Goal: Find specific page/section: Find specific page/section

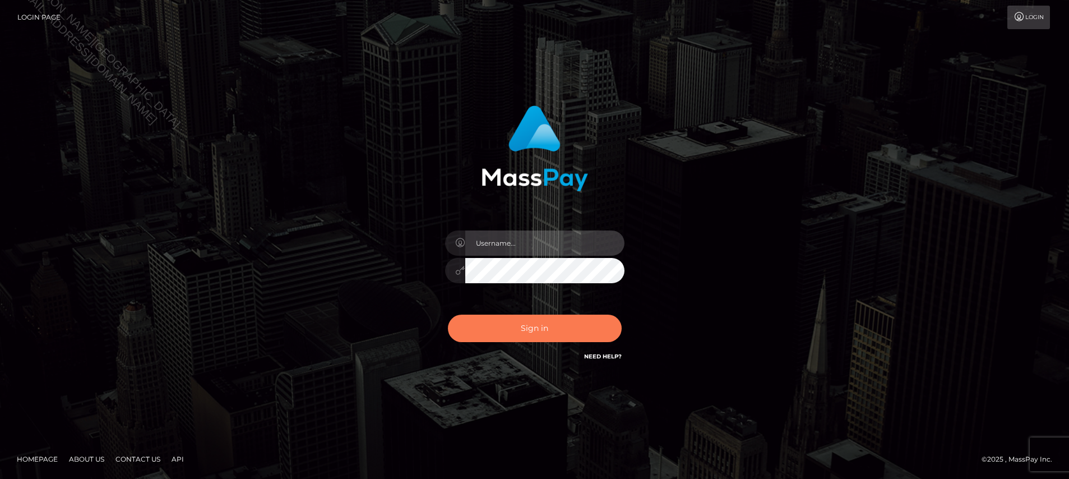
type input "Jiecel"
click at [538, 332] on button "Sign in" at bounding box center [535, 327] width 174 height 27
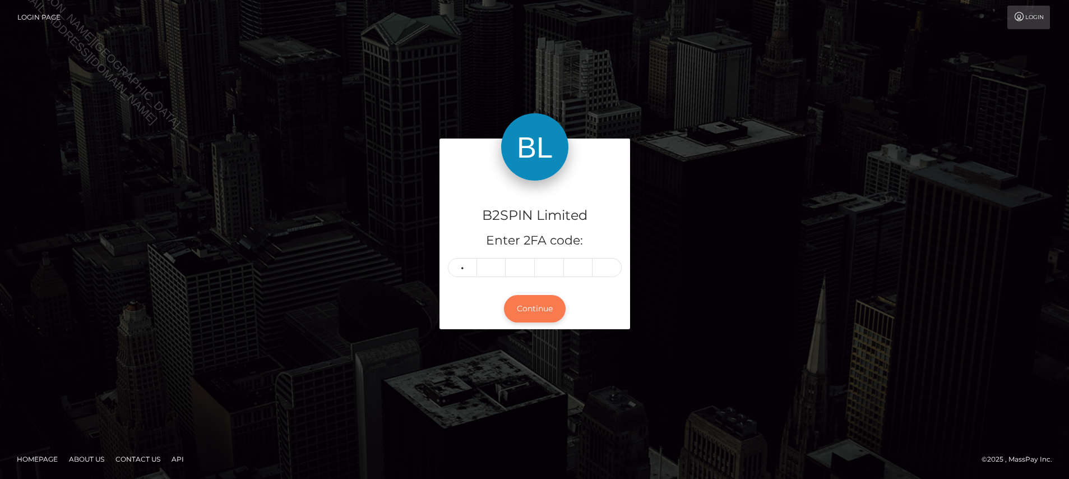
type input "8"
type input "2"
type input "1"
type input "9"
type input "7"
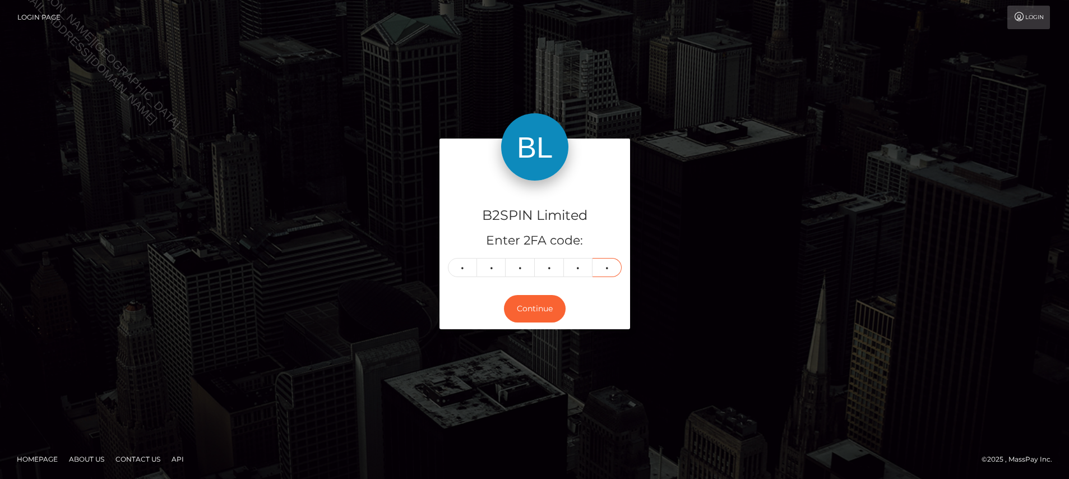
type input "7"
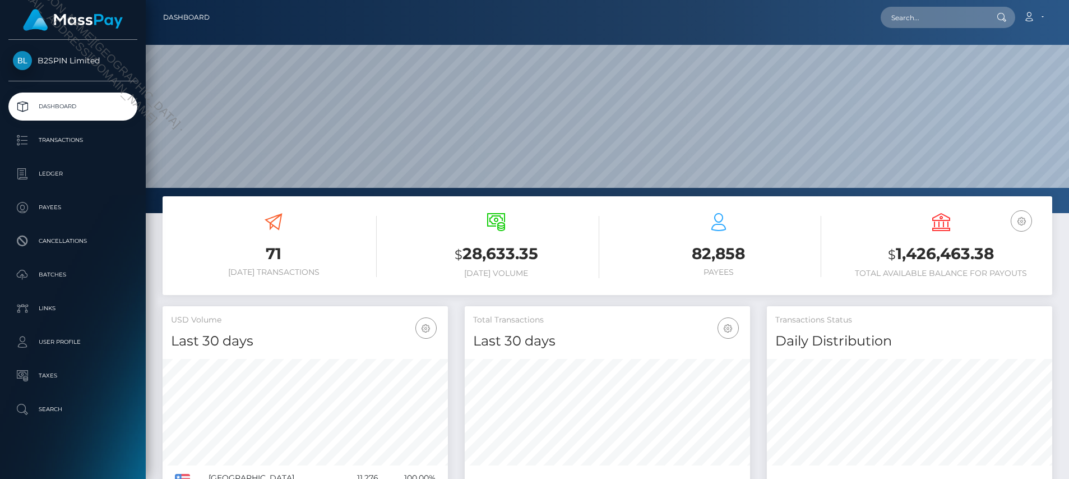
scroll to position [199, 285]
click at [926, 17] on input "text" at bounding box center [932, 17] width 105 height 21
paste input "c9761be2-8589-4f8a-a904-41155ee1a8e3"
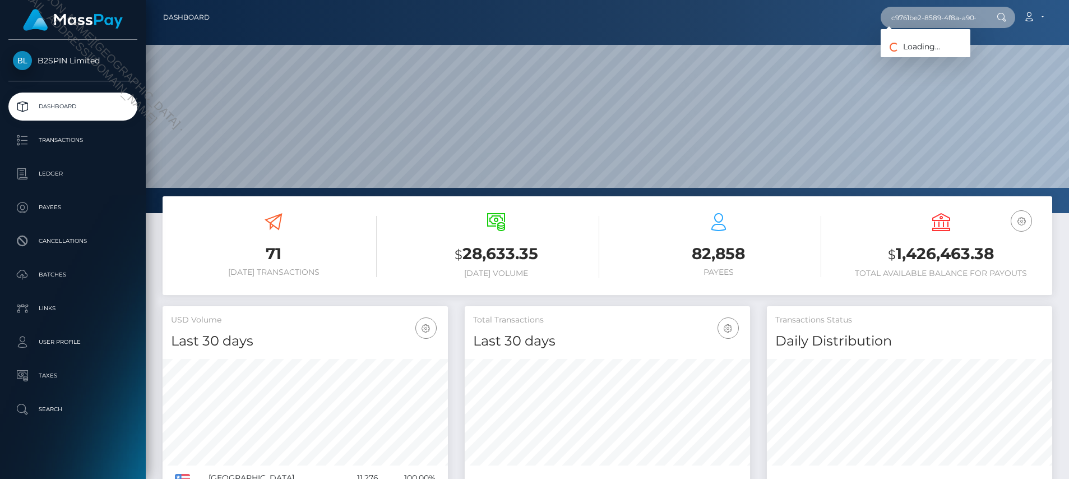
scroll to position [0, 50]
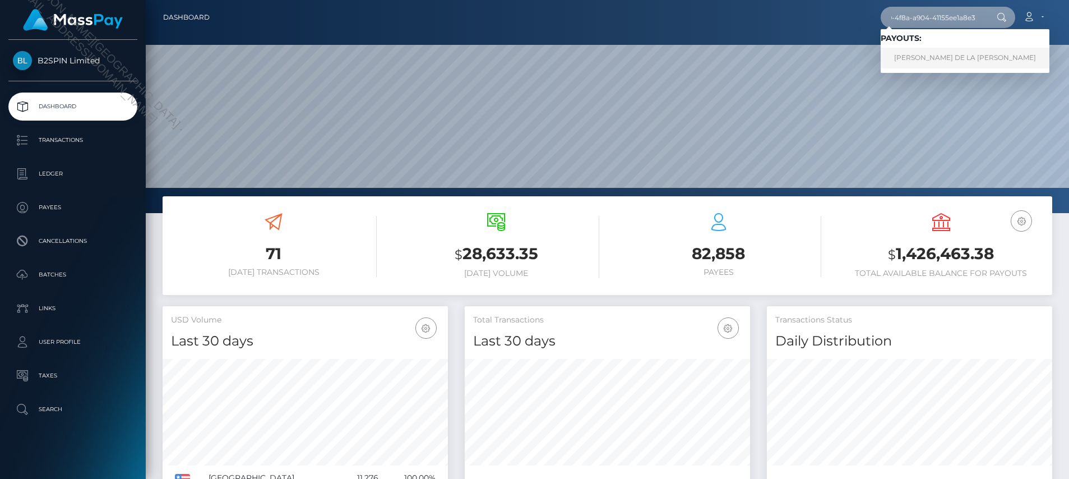
type input "c9761be2-8589-4f8a-a904-41155ee1a8e3"
click at [920, 52] on link "REYNIER RODRIGUEZ DE LA CONCEPCION" at bounding box center [964, 58] width 169 height 21
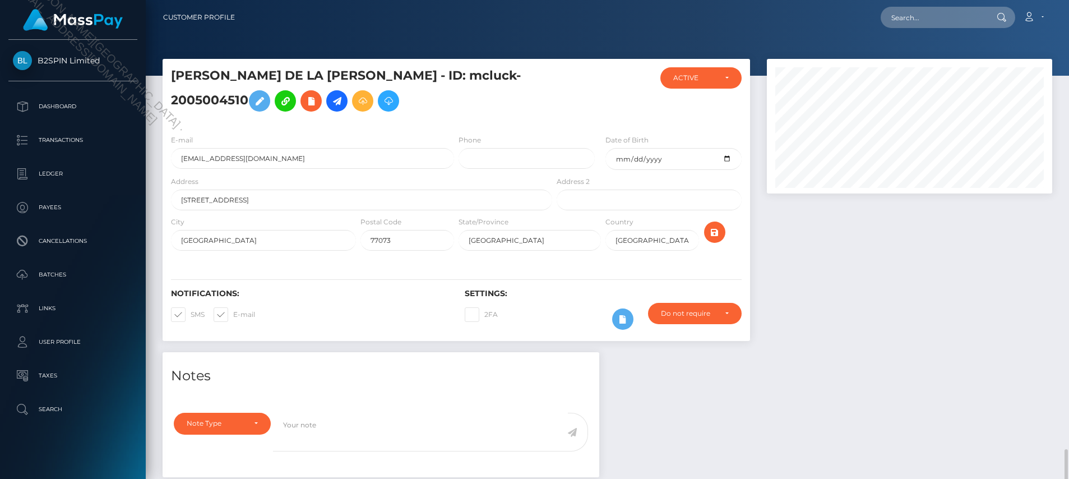
scroll to position [134, 285]
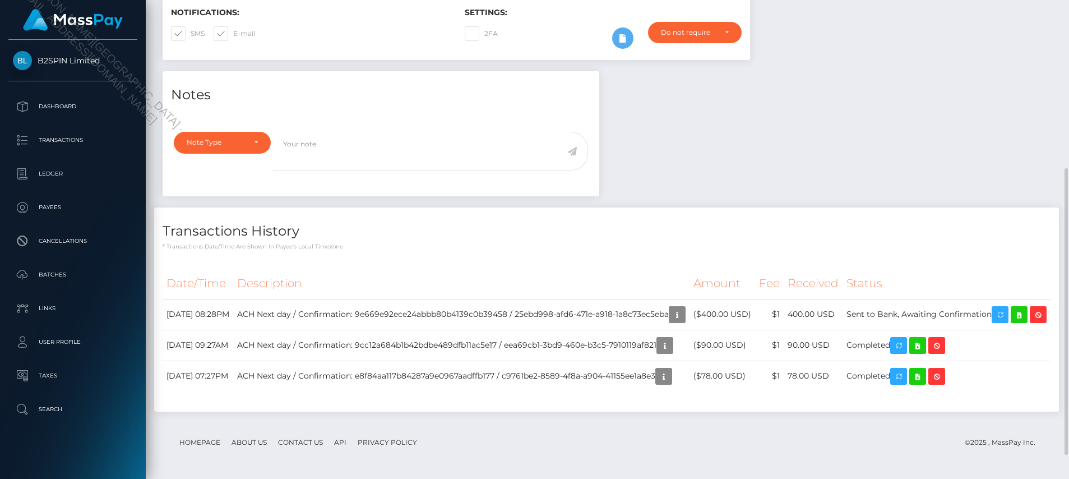
click at [884, 157] on div "Notes Note Type Compliance Clear Compliance General Note Type" at bounding box center [607, 246] width 906 height 351
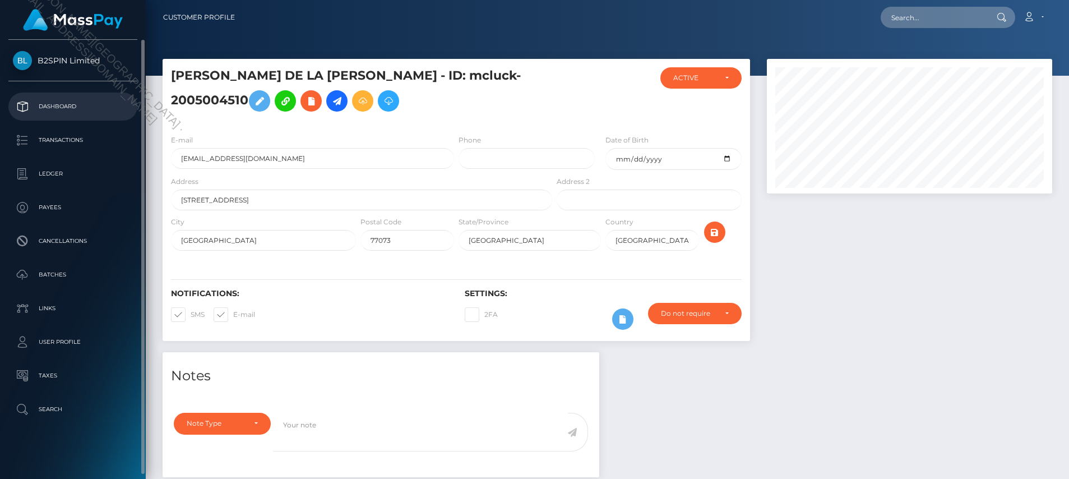
click at [59, 102] on p "Dashboard" at bounding box center [73, 106] width 120 height 17
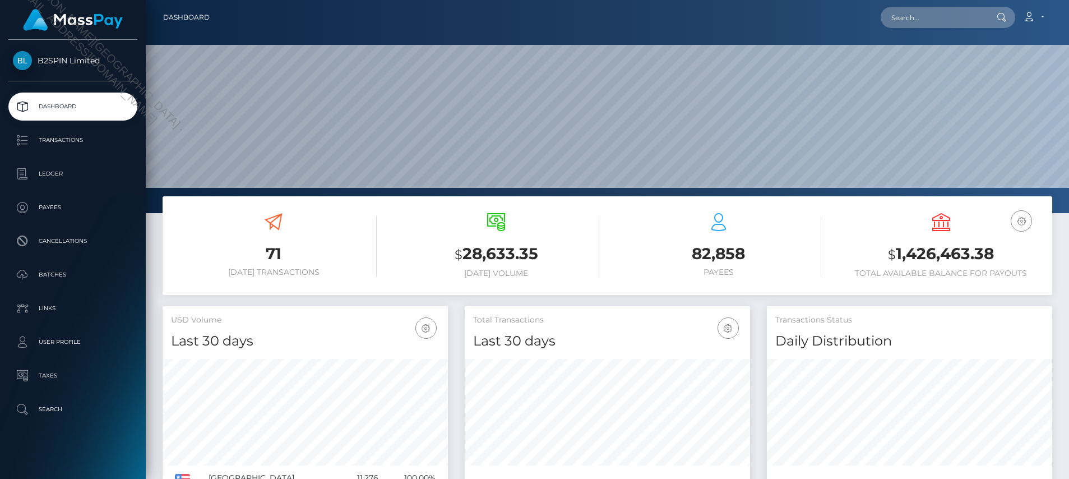
scroll to position [199, 285]
